Goal: Contribute content

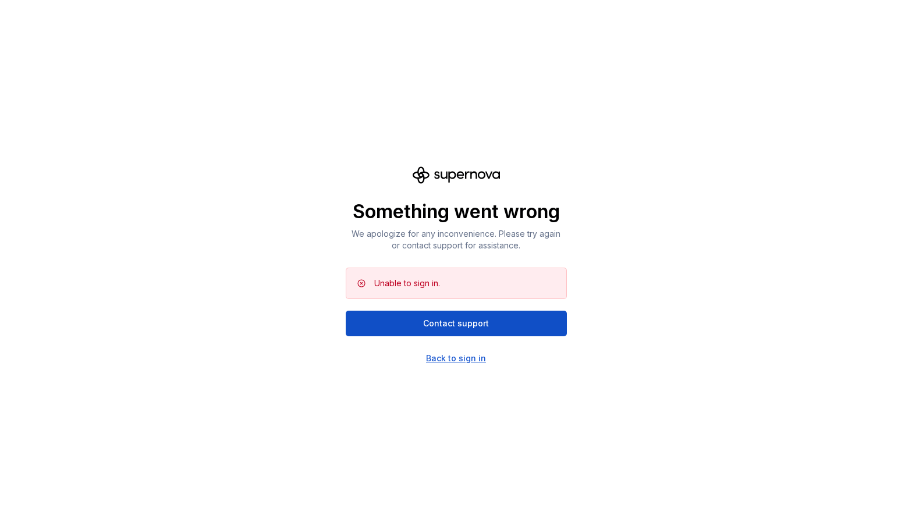
click at [454, 355] on div "Back to sign in" at bounding box center [456, 359] width 60 height 12
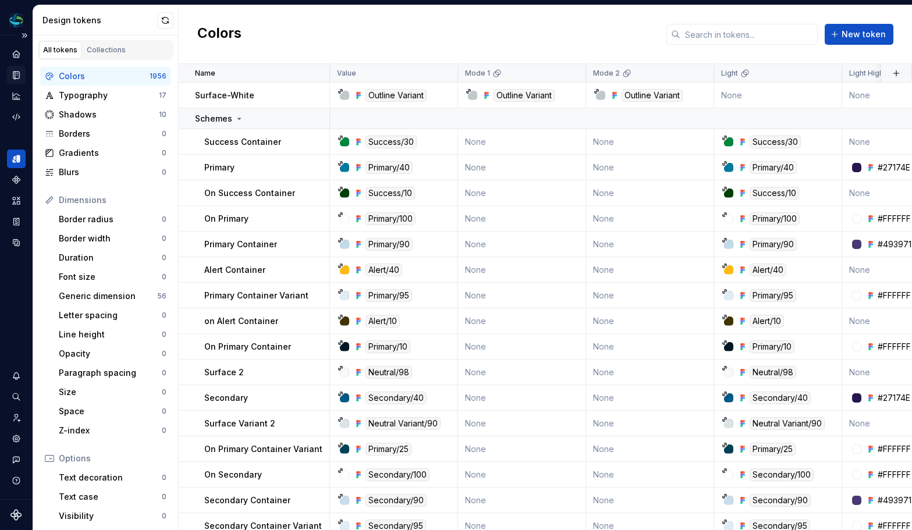
click at [12, 71] on icon "Documentation" at bounding box center [16, 75] width 10 height 10
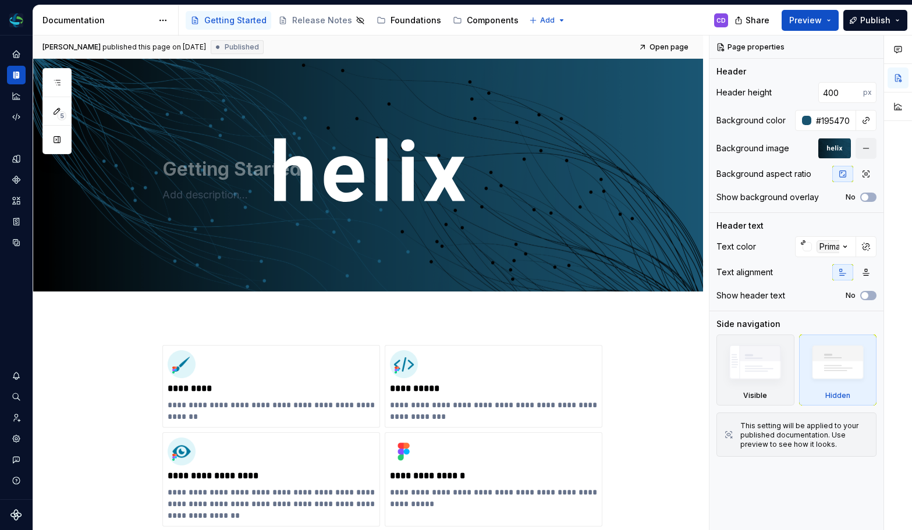
type textarea "*"
